Goal: Navigation & Orientation: Understand site structure

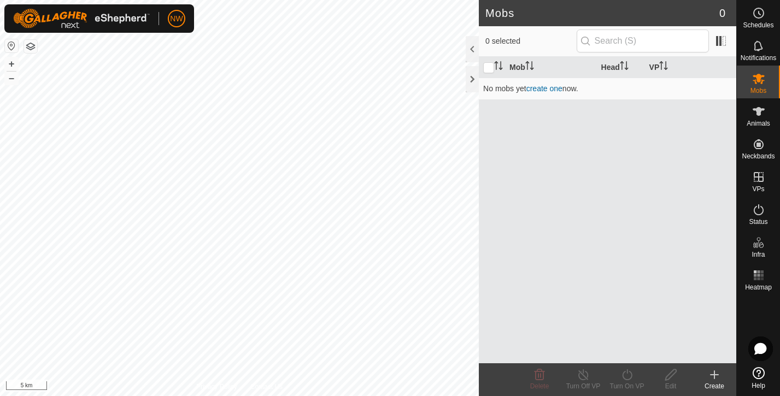
click at [9, 45] on button "button" at bounding box center [11, 45] width 13 height 13
click at [10, 44] on button "button" at bounding box center [11, 45] width 13 height 13
click at [467, 75] on div at bounding box center [472, 79] width 13 height 26
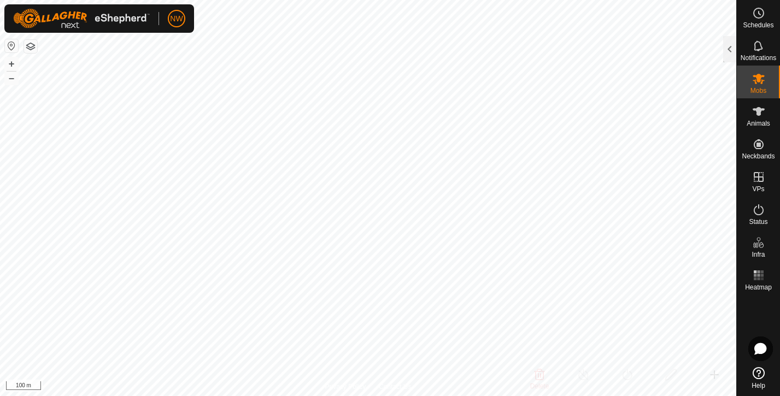
click at [758, 375] on icon at bounding box center [759, 373] width 12 height 12
click at [727, 42] on div at bounding box center [729, 49] width 13 height 26
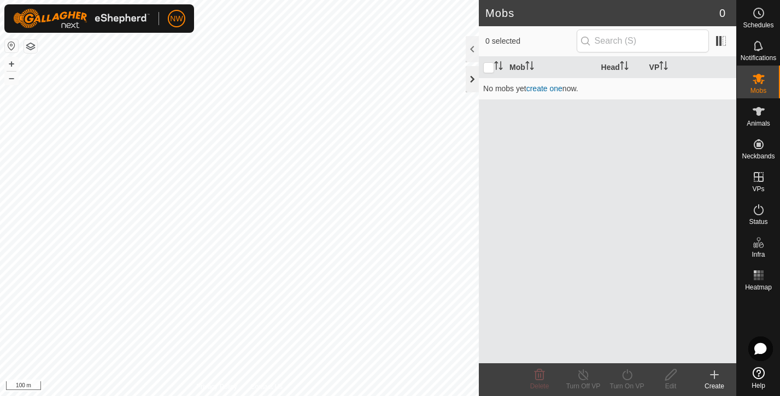
click at [471, 80] on div at bounding box center [472, 79] width 13 height 26
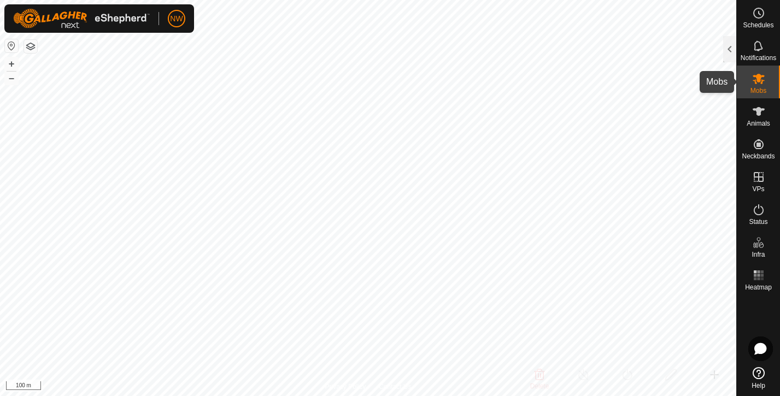
click at [756, 85] on icon at bounding box center [758, 78] width 13 height 13
click at [755, 49] on icon at bounding box center [758, 45] width 9 height 10
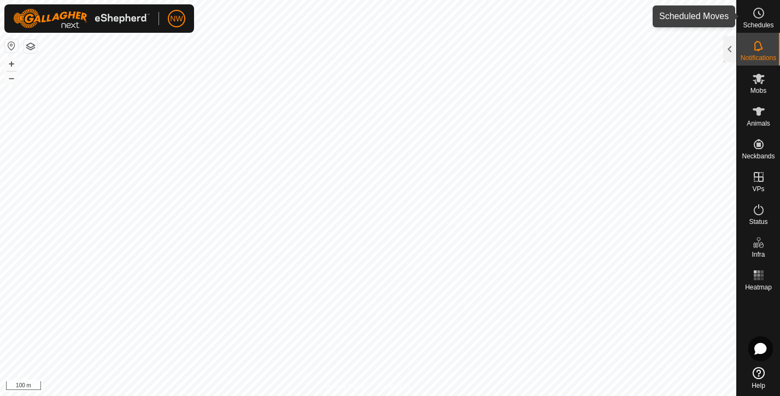
click at [759, 20] on es-schedule-vp-svg-icon at bounding box center [759, 12] width 20 height 17
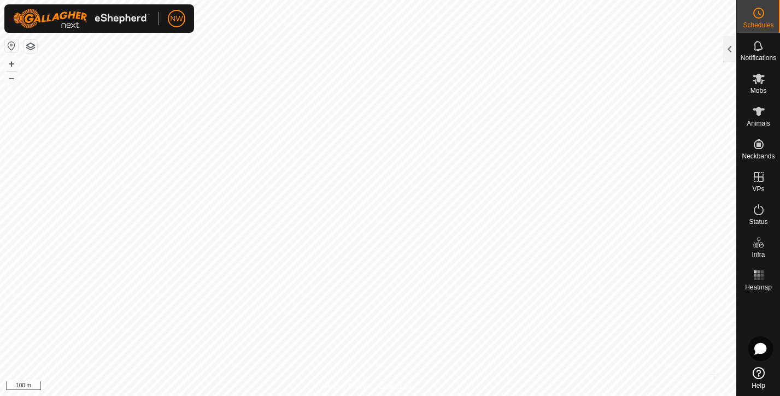
click at [758, 375] on icon at bounding box center [759, 373] width 12 height 12
click at [756, 362] on div at bounding box center [758, 329] width 43 height 68
click at [758, 370] on icon at bounding box center [759, 373] width 12 height 12
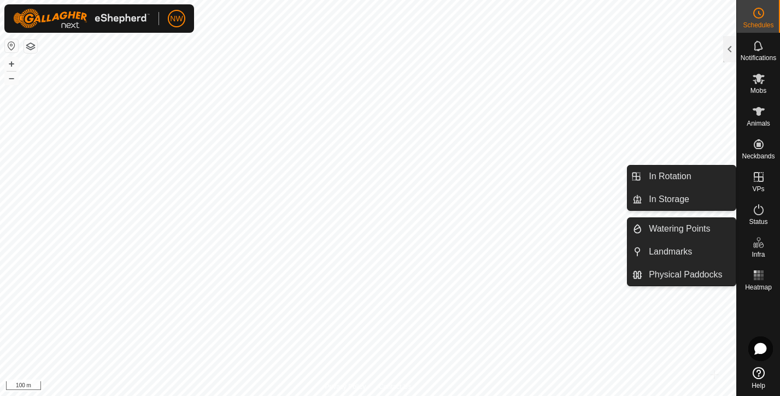
click at [762, 180] on icon at bounding box center [758, 177] width 13 height 13
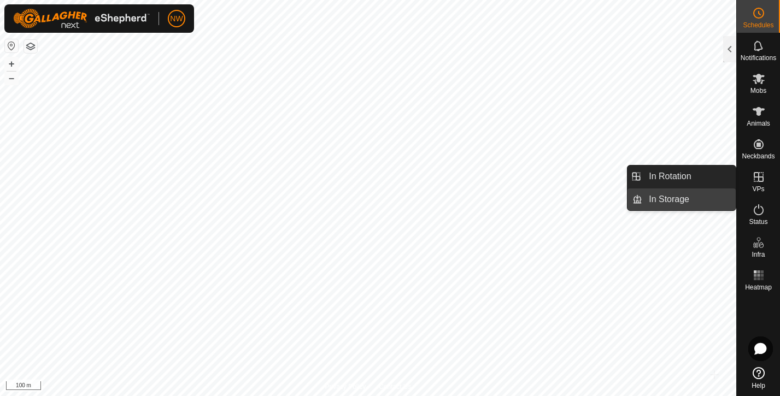
click at [656, 202] on link "In Storage" at bounding box center [688, 200] width 93 height 22
click at [757, 173] on icon at bounding box center [759, 177] width 10 height 10
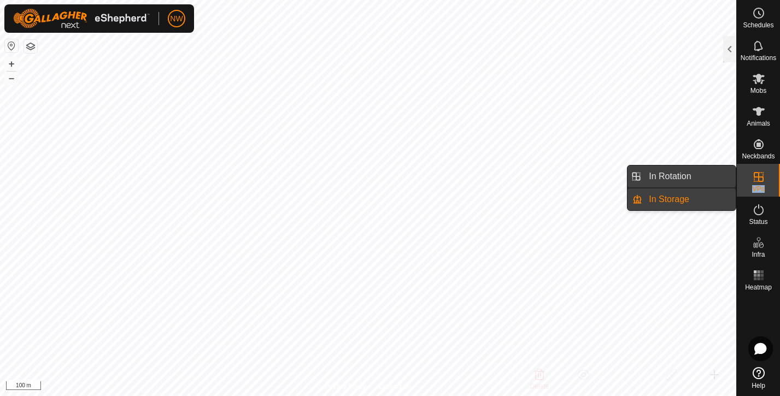
click at [677, 182] on link "In Rotation" at bounding box center [688, 177] width 93 height 22
click at [673, 193] on link "In Storage" at bounding box center [688, 200] width 93 height 22
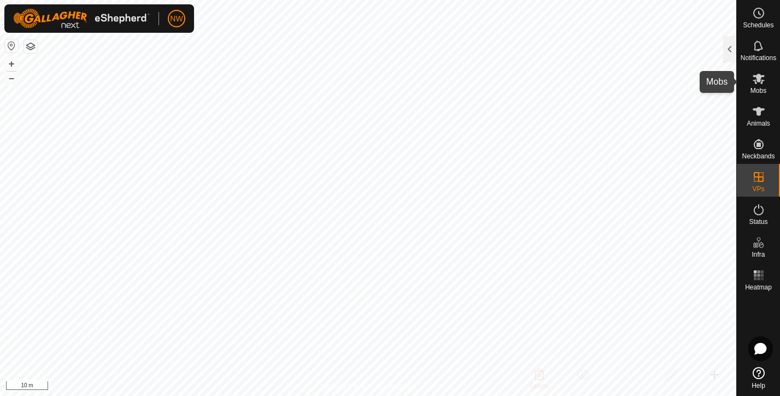
click at [763, 78] on icon at bounding box center [758, 78] width 13 height 13
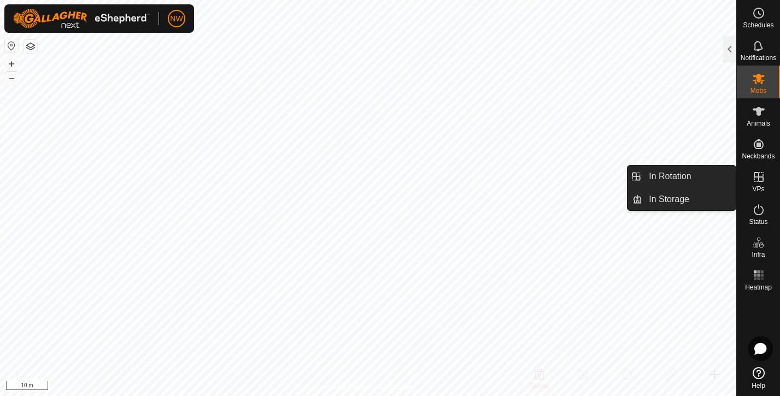
click at [761, 183] on icon at bounding box center [758, 177] width 13 height 13
click at [761, 179] on icon at bounding box center [758, 177] width 13 height 13
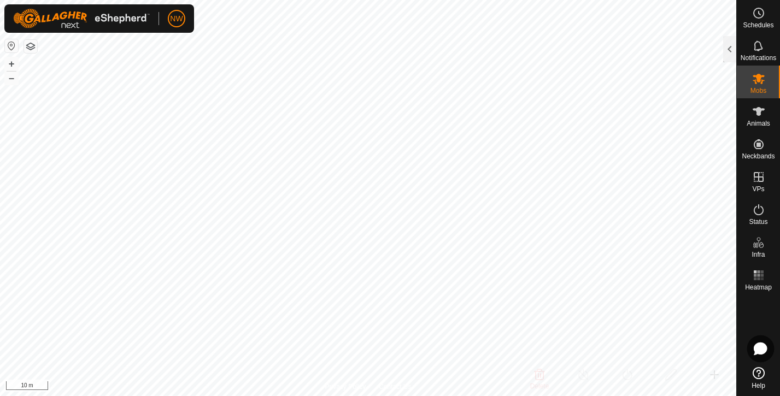
click at [763, 345] on icon at bounding box center [760, 348] width 12 height 11
